Goal: Information Seeking & Learning: Learn about a topic

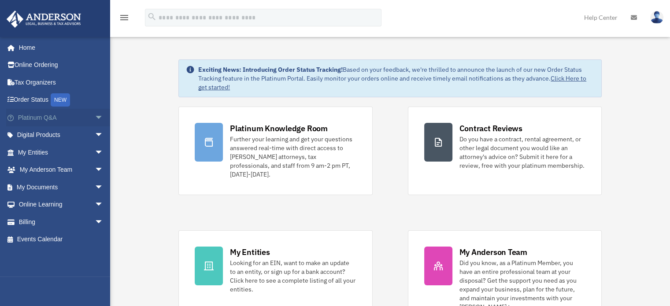
click at [62, 121] on link "Platinum Q&A arrow_drop_down" at bounding box center [61, 118] width 111 height 18
click at [95, 119] on span "arrow_drop_down" at bounding box center [104, 118] width 18 height 18
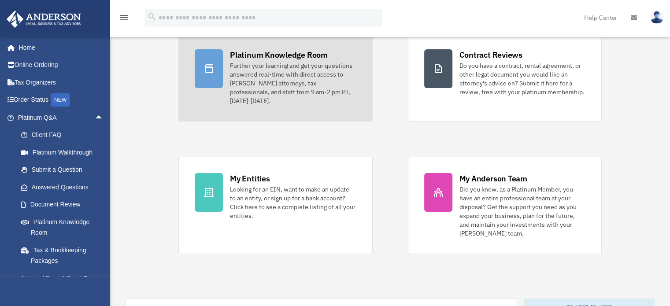
scroll to position [132, 0]
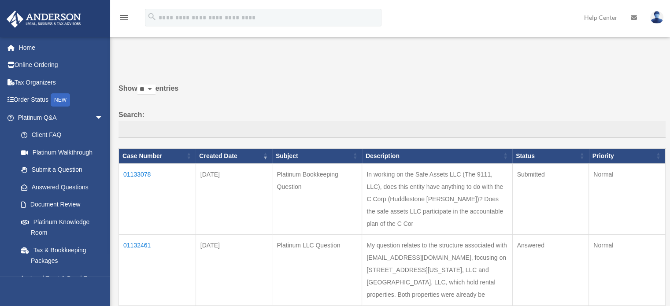
click at [136, 172] on td "01133078" at bounding box center [157, 198] width 77 height 71
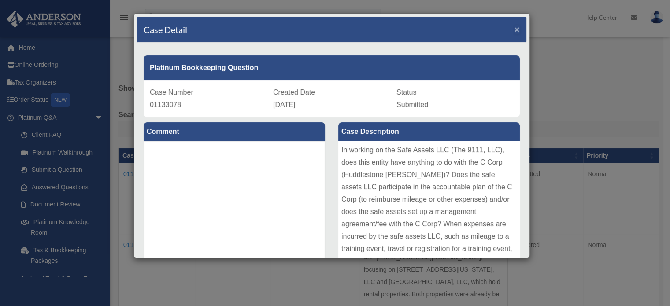
click at [514, 33] on span "×" at bounding box center [517, 29] width 6 height 10
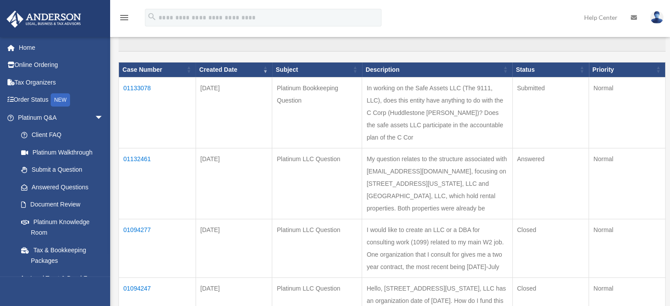
scroll to position [88, 0]
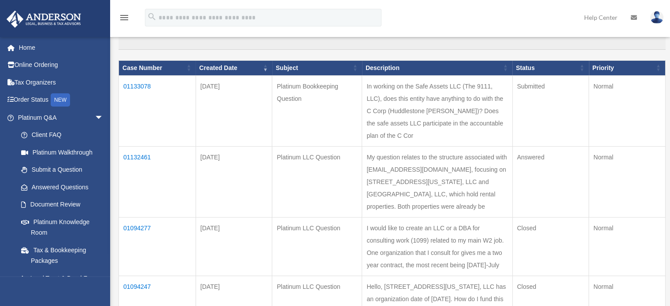
click at [128, 155] on td "01132461" at bounding box center [157, 181] width 77 height 71
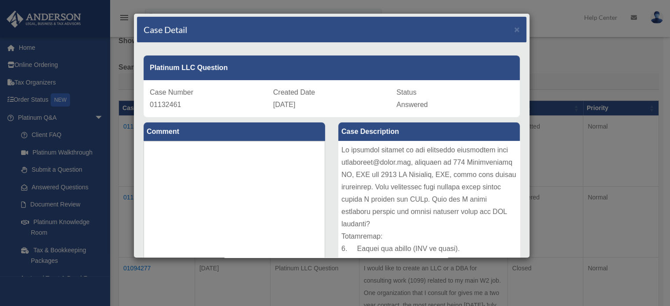
scroll to position [0, 0]
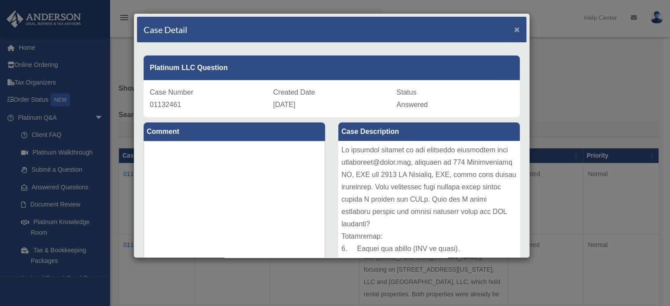
click at [514, 28] on span "×" at bounding box center [517, 29] width 6 height 10
